Goal: Information Seeking & Learning: Learn about a topic

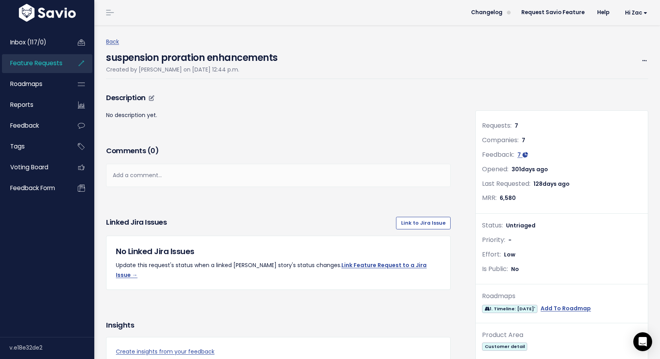
click at [315, 113] on p "No description yet." at bounding box center [278, 115] width 345 height 10
click at [641, 341] on icon "Open Intercom Messenger" at bounding box center [642, 342] width 9 height 10
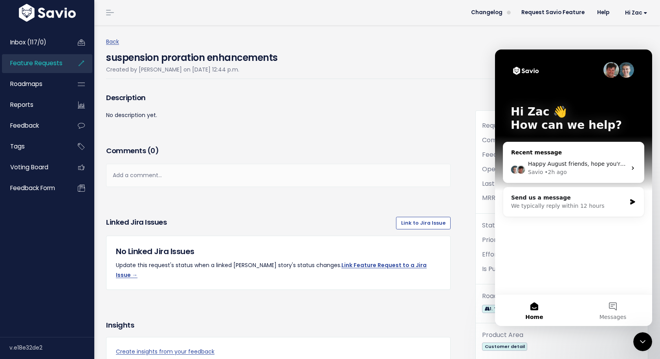
click at [601, 170] on div "Savio • 2h ago" at bounding box center [577, 172] width 99 height 8
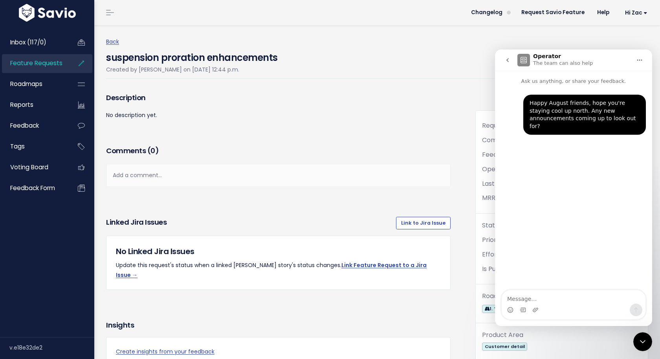
click at [544, 68] on nav "Operator The team can also help" at bounding box center [573, 60] width 157 height 21
click at [527, 68] on nav "Operator The team can also help" at bounding box center [573, 60] width 157 height 21
click at [527, 65] on img "Intercom messenger" at bounding box center [524, 60] width 13 height 13
click at [506, 63] on icon "go back" at bounding box center [508, 60] width 6 height 6
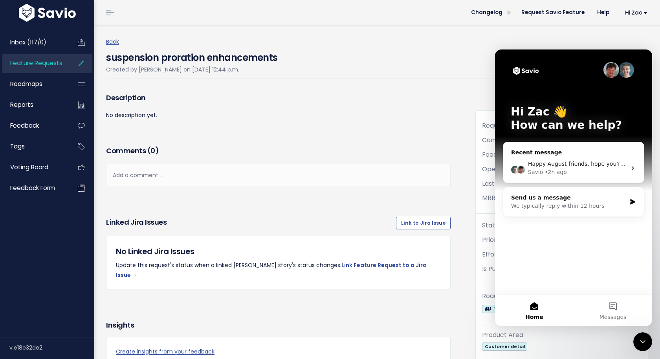
click at [646, 342] on icon "Close Intercom Messenger" at bounding box center [642, 341] width 9 height 9
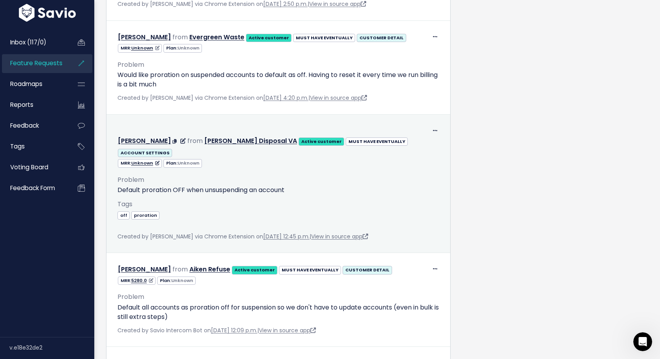
scroll to position [635, 0]
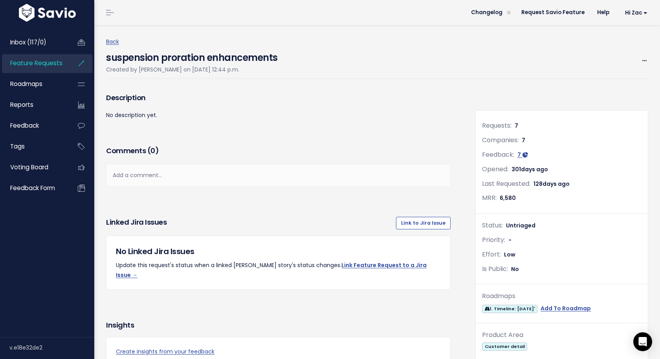
click at [180, 55] on h4 "suspension proration enhancements" at bounding box center [192, 56] width 172 height 18
click at [179, 53] on h4 "suspension proration enhancements" at bounding box center [192, 56] width 172 height 18
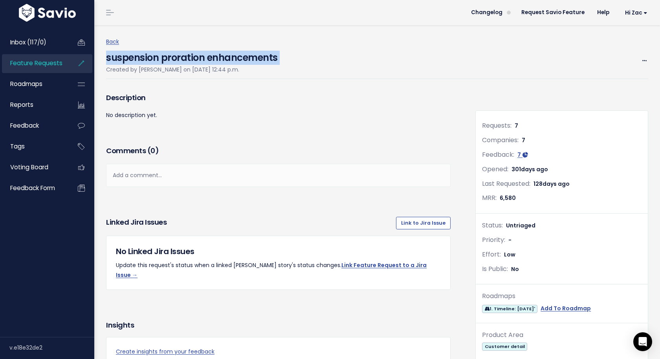
click at [179, 53] on h4 "suspension proration enhancements" at bounding box center [192, 56] width 172 height 18
copy div "suspension proration enhancements"
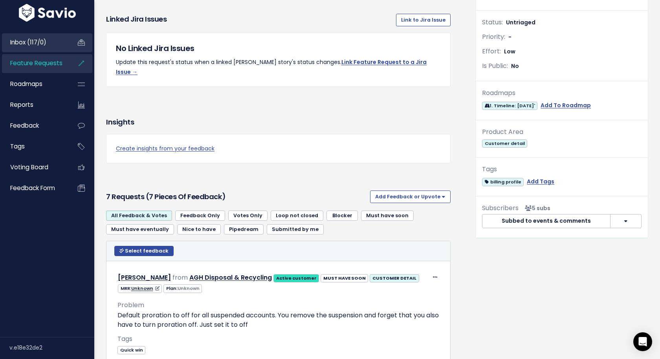
scroll to position [351, 0]
